Goal: Task Accomplishment & Management: Use online tool/utility

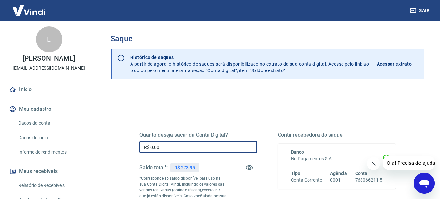
click at [176, 151] on input "R$ 0,00" at bounding box center [198, 147] width 118 height 12
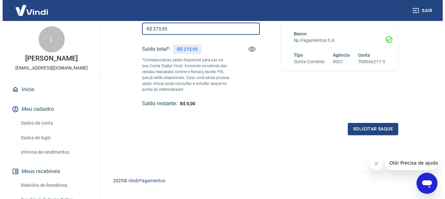
scroll to position [131, 0]
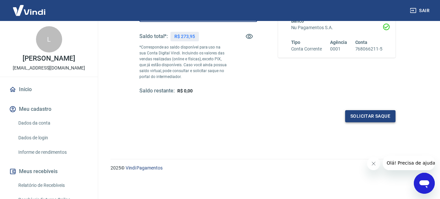
type input "R$ 273,95"
click at [377, 115] on button "Solicitar saque" at bounding box center [370, 116] width 50 height 12
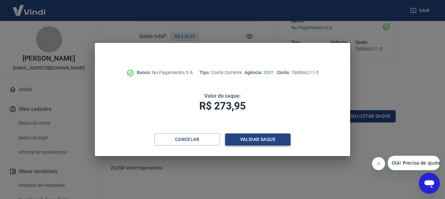
click at [245, 135] on button "Validar saque" at bounding box center [257, 139] width 65 height 12
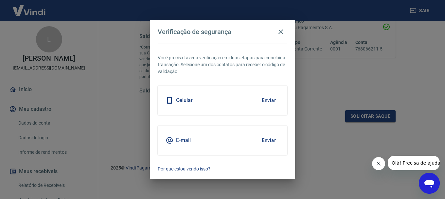
click at [274, 97] on button "Enviar" at bounding box center [268, 100] width 21 height 14
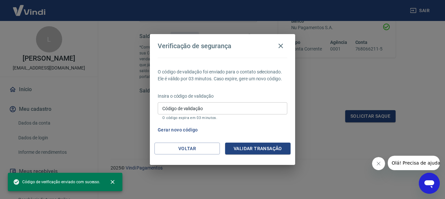
click at [209, 109] on input "Código de validação" at bounding box center [223, 108] width 130 height 12
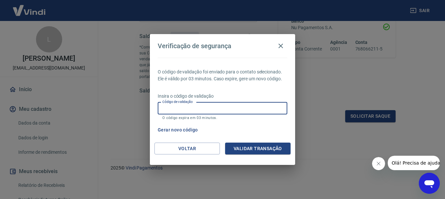
click at [194, 108] on input "Código de validação" at bounding box center [223, 108] width 130 height 12
type input "742611"
click at [233, 147] on button "Validar transação" at bounding box center [257, 148] width 65 height 12
